Goal: Find specific page/section: Find specific page/section

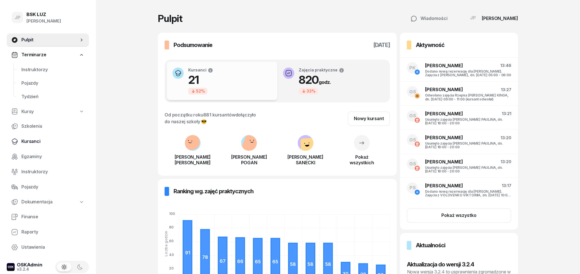
click at [37, 140] on span "Kursanci" at bounding box center [52, 141] width 63 height 7
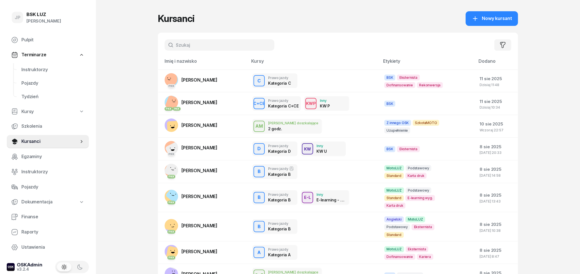
click at [222, 41] on input "text" at bounding box center [219, 44] width 110 height 11
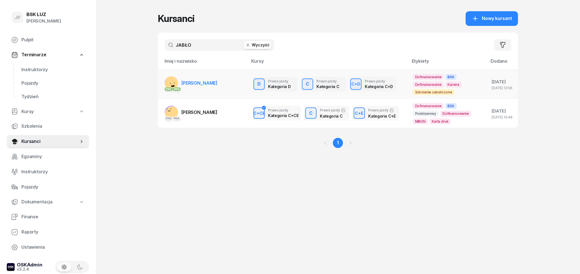
type input "JABŁO"
click at [215, 84] on span "[PERSON_NAME]" at bounding box center [199, 83] width 36 height 6
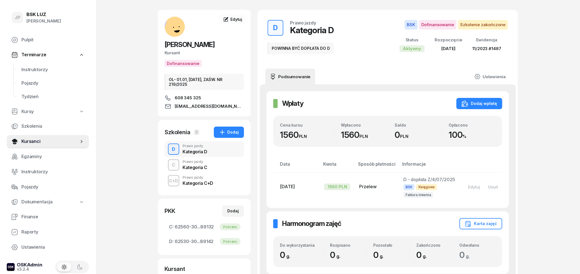
scroll to position [29, 0]
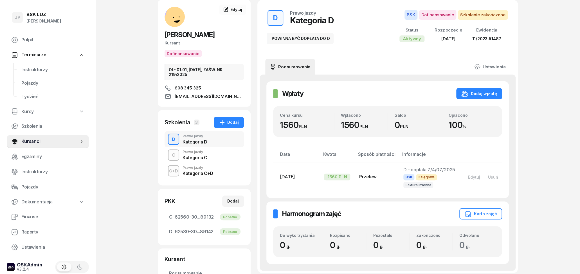
click at [219, 159] on div "C Prawo jazdy Kategoria C" at bounding box center [203, 155] width 79 height 16
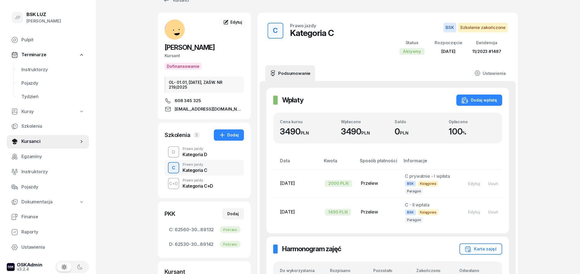
scroll to position [29, 0]
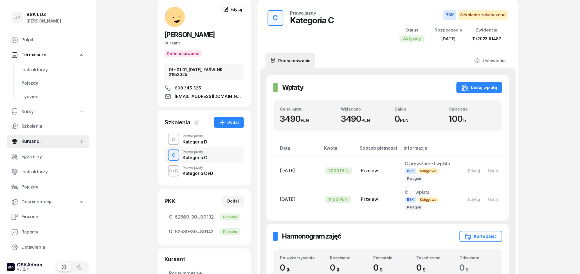
click at [200, 172] on div "Kategoria C+D" at bounding box center [197, 173] width 31 height 4
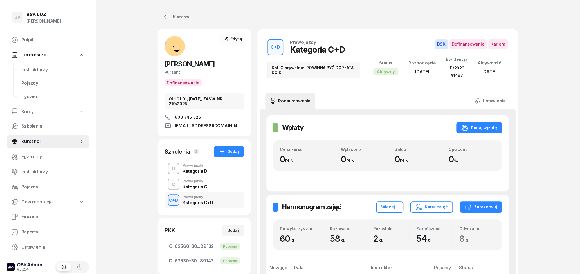
click at [191, 184] on div "Kategoria C" at bounding box center [194, 186] width 25 height 6
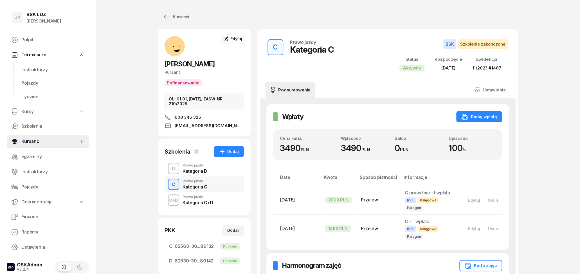
click at [193, 170] on div "Kategoria D" at bounding box center [194, 171] width 25 height 4
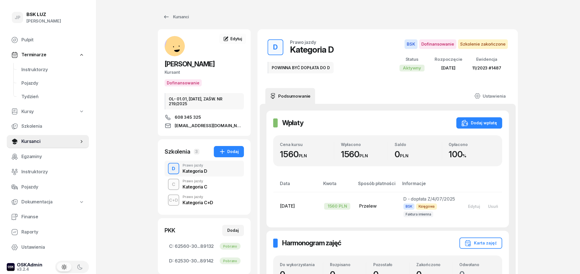
click at [200, 184] on div "Kategoria C" at bounding box center [194, 186] width 25 height 6
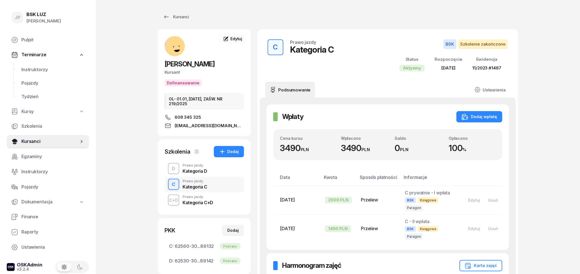
click at [196, 169] on div "Kategoria D" at bounding box center [194, 171] width 25 height 4
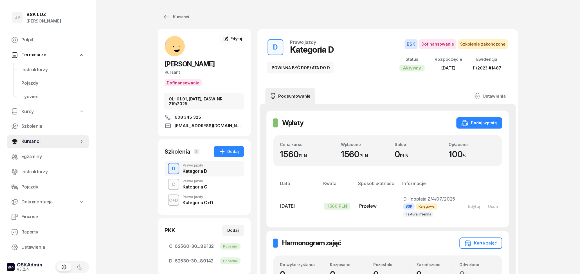
click at [198, 184] on div "Kategoria C" at bounding box center [194, 186] width 25 height 4
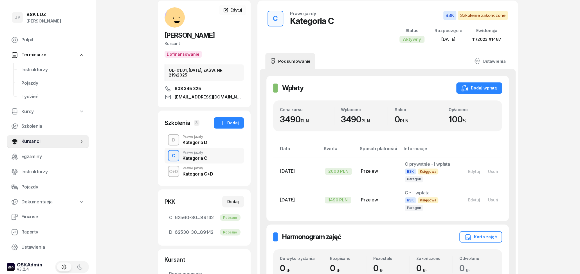
scroll to position [58, 0]
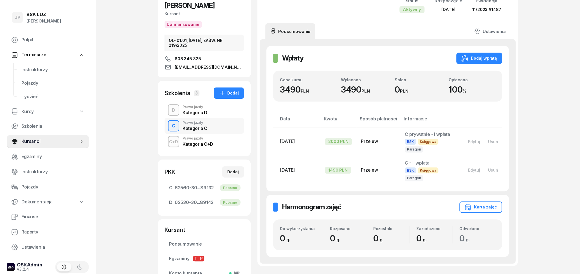
click at [207, 114] on div "D Prawo jazdy Kategoria D" at bounding box center [203, 110] width 79 height 16
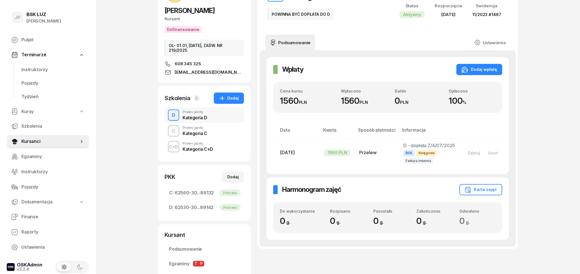
scroll to position [58, 0]
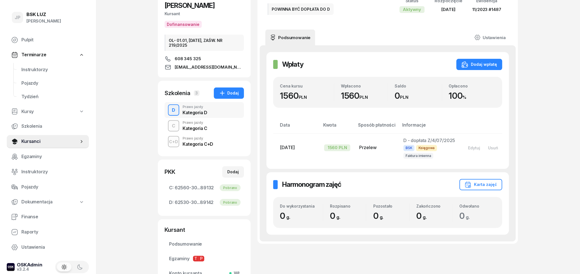
click at [205, 128] on div "Kategoria C" at bounding box center [194, 128] width 25 height 4
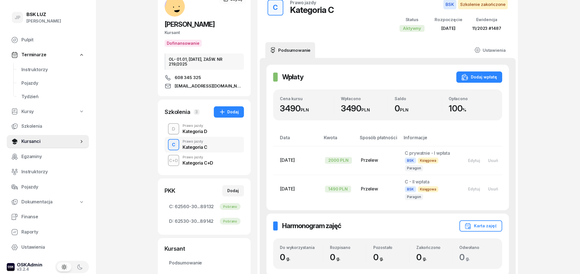
scroll to position [29, 0]
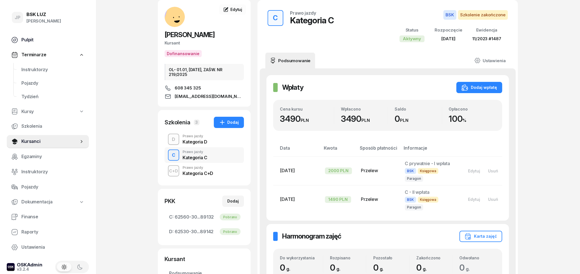
click at [42, 39] on span "Pulpit" at bounding box center [52, 39] width 63 height 7
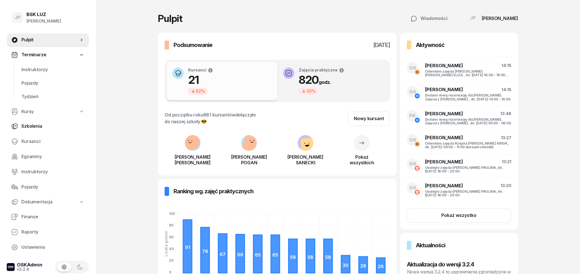
click at [46, 130] on link "Szkolenia" at bounding box center [48, 126] width 82 height 13
select select "createdAt-desc"
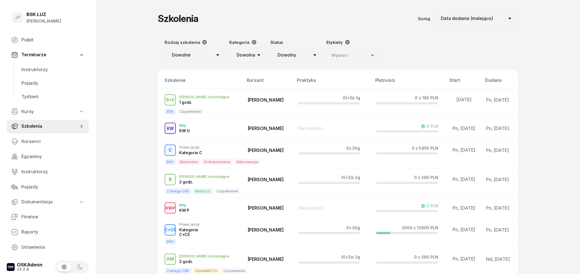
click at [31, 113] on span "Kursy" at bounding box center [27, 111] width 12 height 7
select select
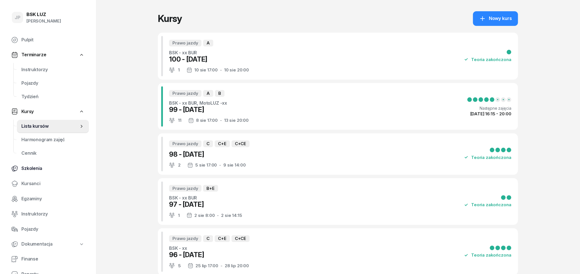
click at [37, 169] on span "Szkolenia" at bounding box center [52, 168] width 63 height 7
select select "createdAt-desc"
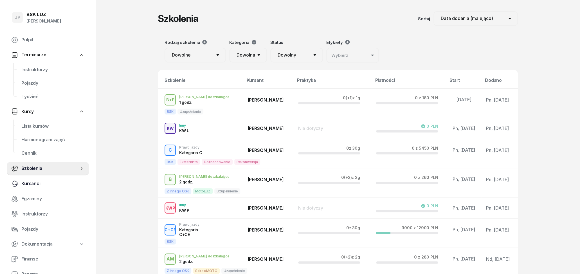
click at [38, 183] on span "Kursanci" at bounding box center [52, 183] width 63 height 7
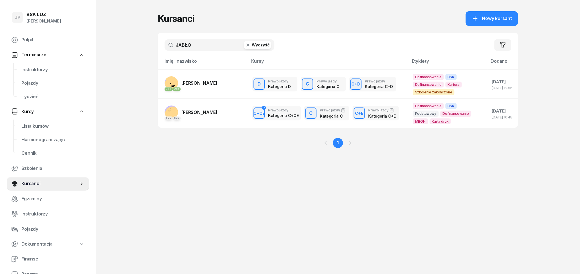
drag, startPoint x: 195, startPoint y: 47, endPoint x: 156, endPoint y: 52, distance: 38.6
click at [164, 51] on input "JABŁO" at bounding box center [219, 44] width 110 height 11
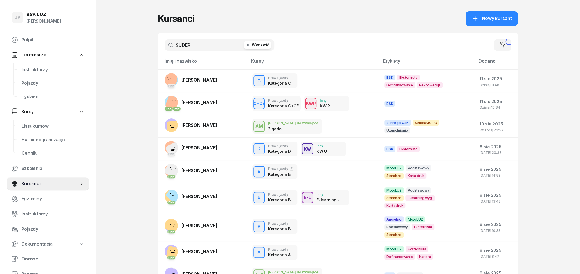
type input "SUDER"
